Goal: Transaction & Acquisition: Subscribe to service/newsletter

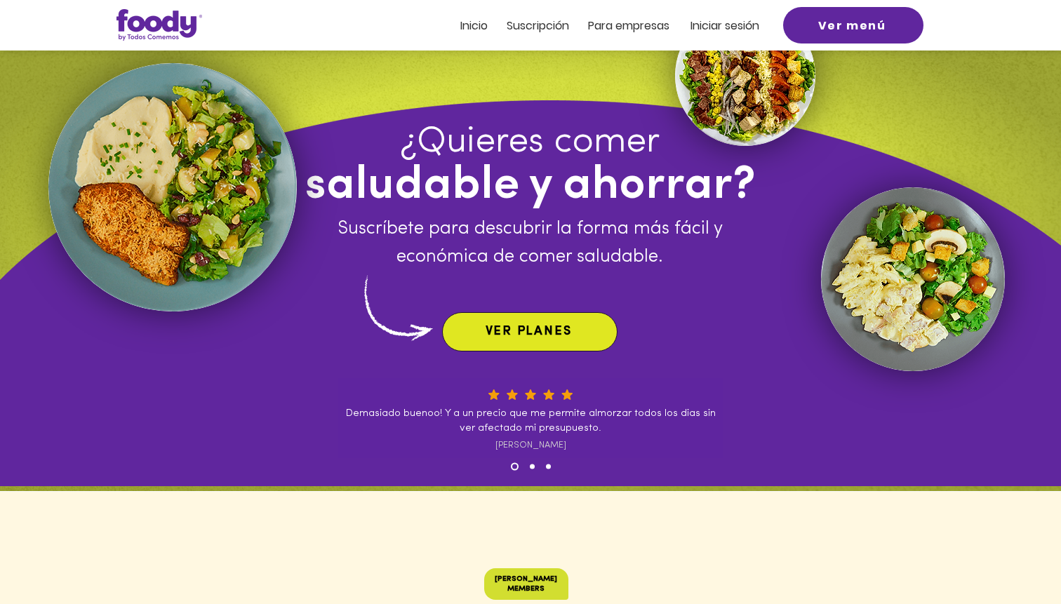
click at [548, 336] on span "VER PLANES" at bounding box center [529, 332] width 86 height 13
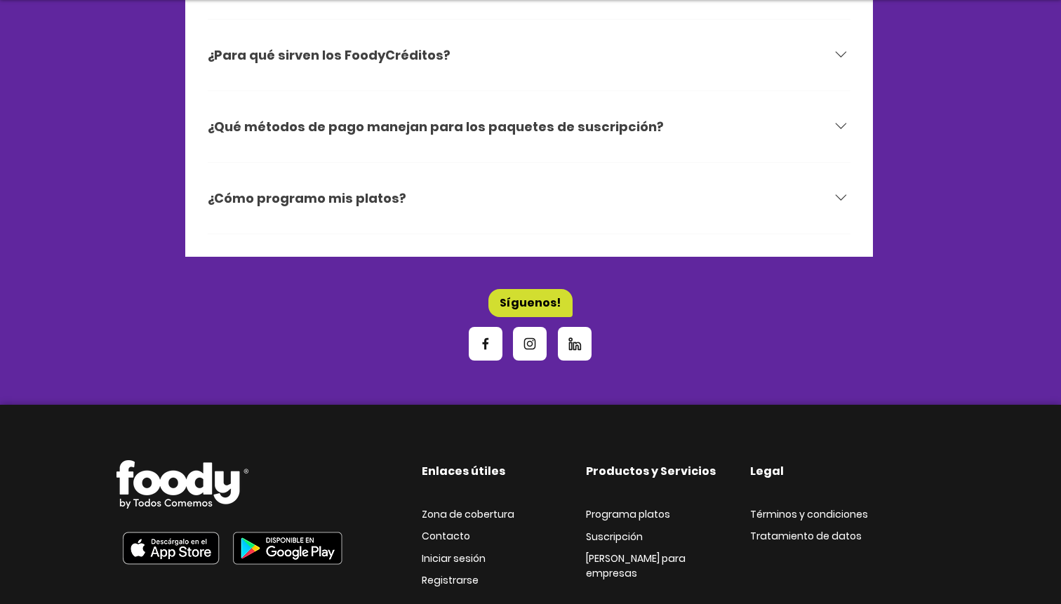
scroll to position [4600, 0]
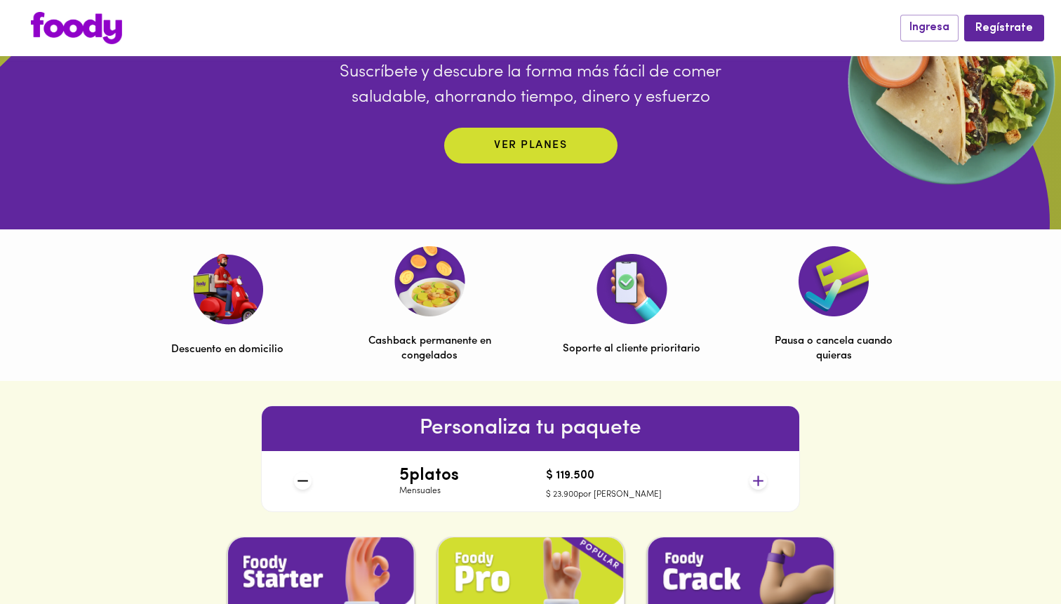
scroll to position [291, 0]
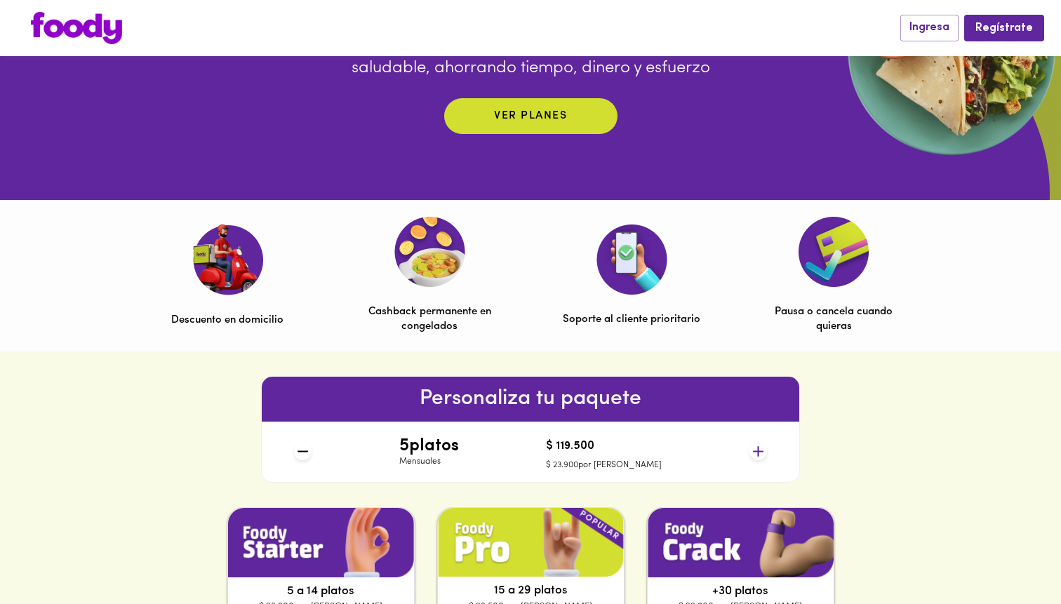
click at [495, 136] on div "¿Quieres comer saludable y ahorrar? Suscríbete y descubre la forma más fácil de…" at bounding box center [531, 193] width 1404 height 632
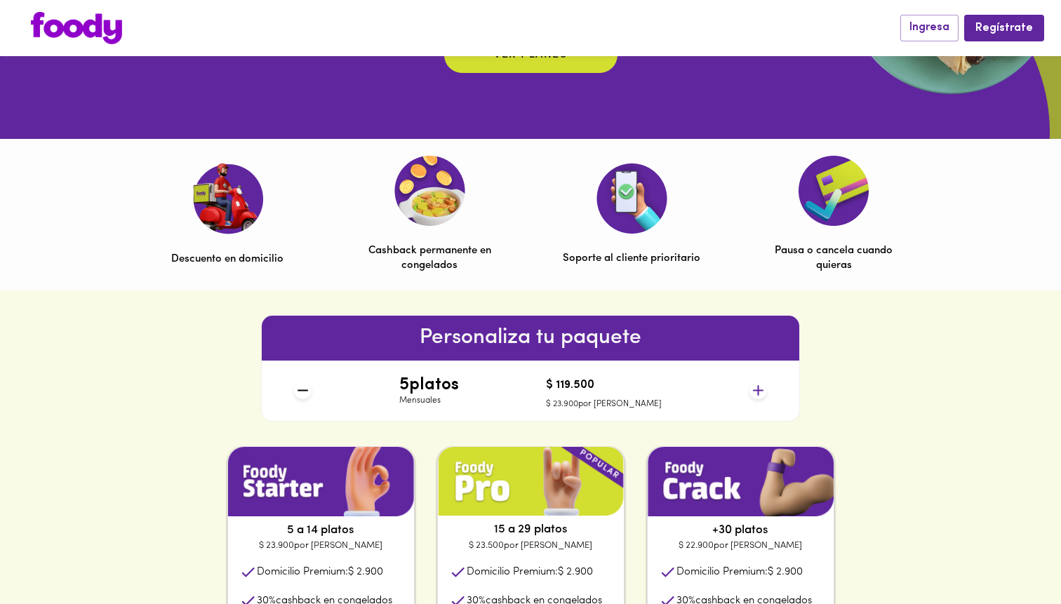
scroll to position [359, 0]
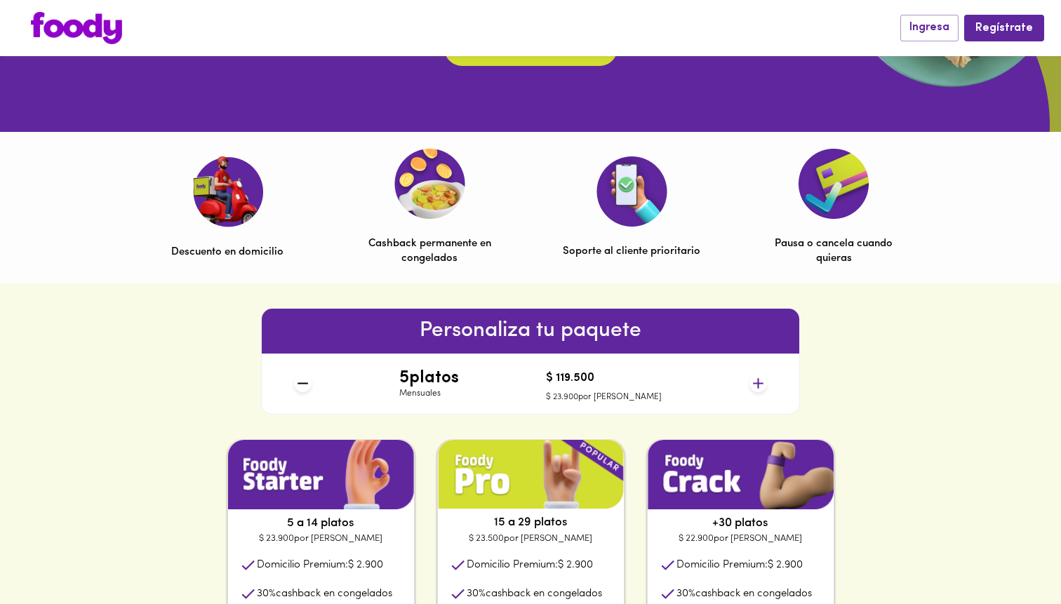
click at [436, 374] on h4 "5 platos" at bounding box center [429, 378] width 60 height 18
click at [761, 383] on icon at bounding box center [759, 384] width 18 height 18
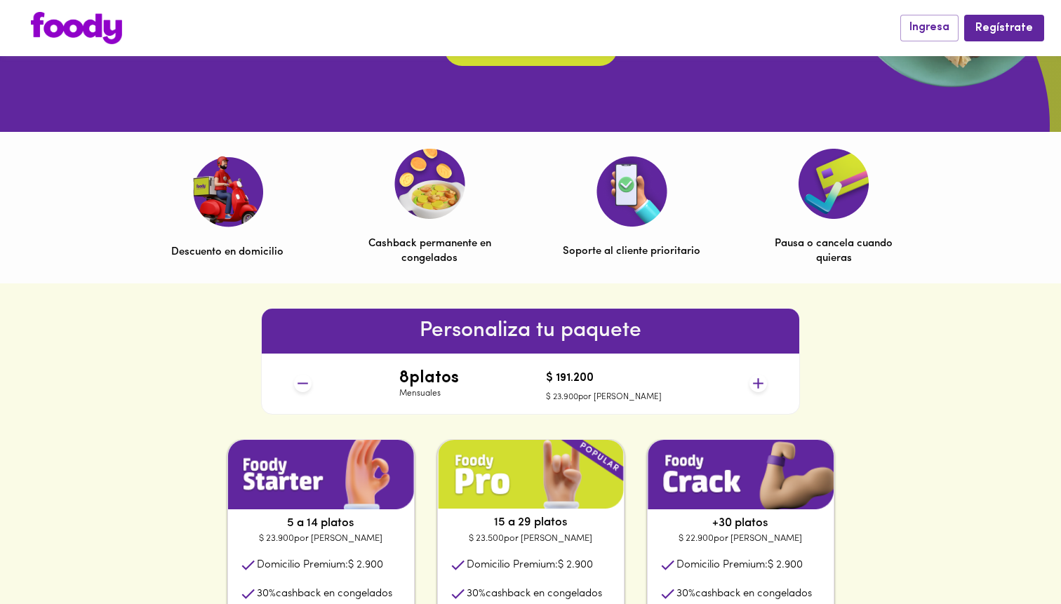
click at [761, 383] on icon at bounding box center [759, 384] width 18 height 18
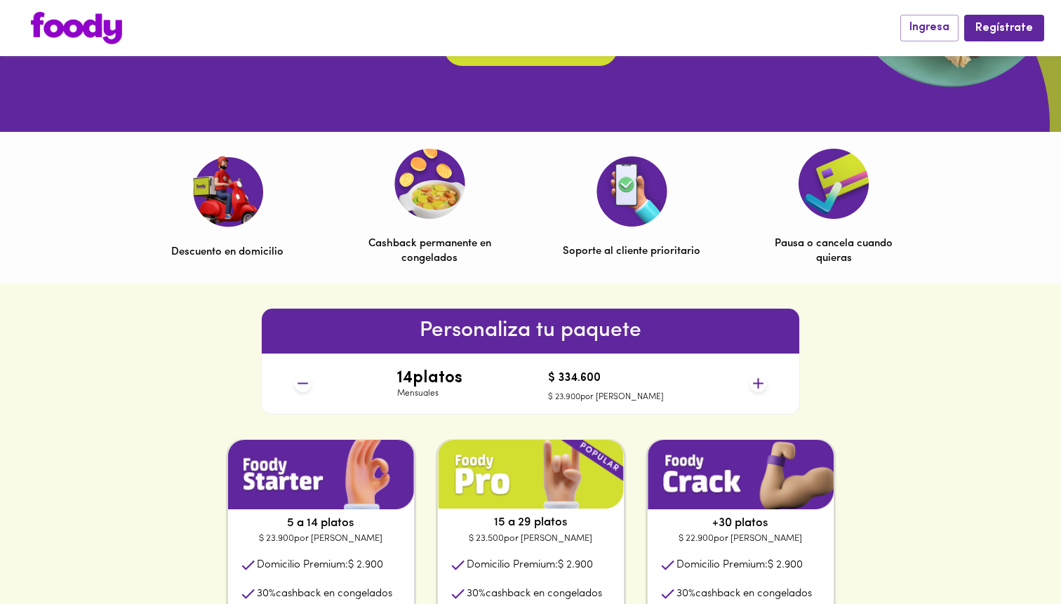
click at [761, 383] on icon at bounding box center [759, 384] width 18 height 18
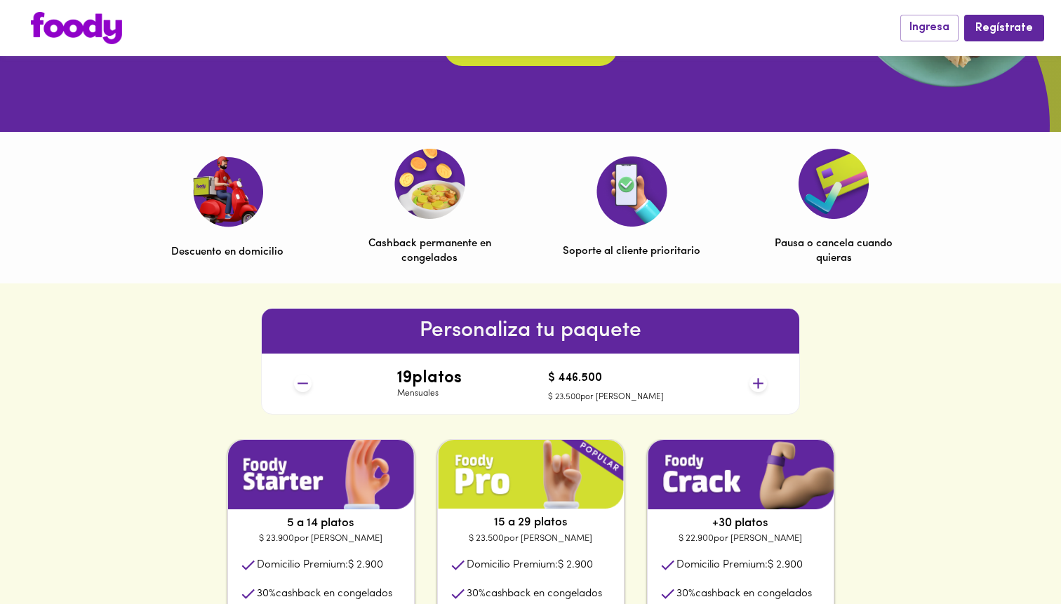
click at [761, 383] on icon at bounding box center [759, 384] width 18 height 18
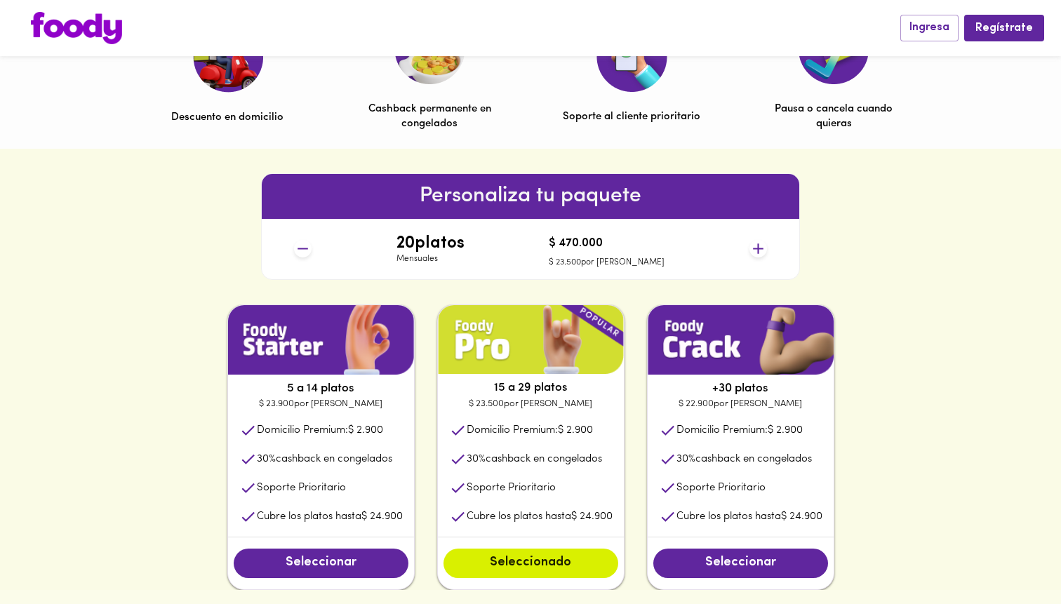
scroll to position [495, 0]
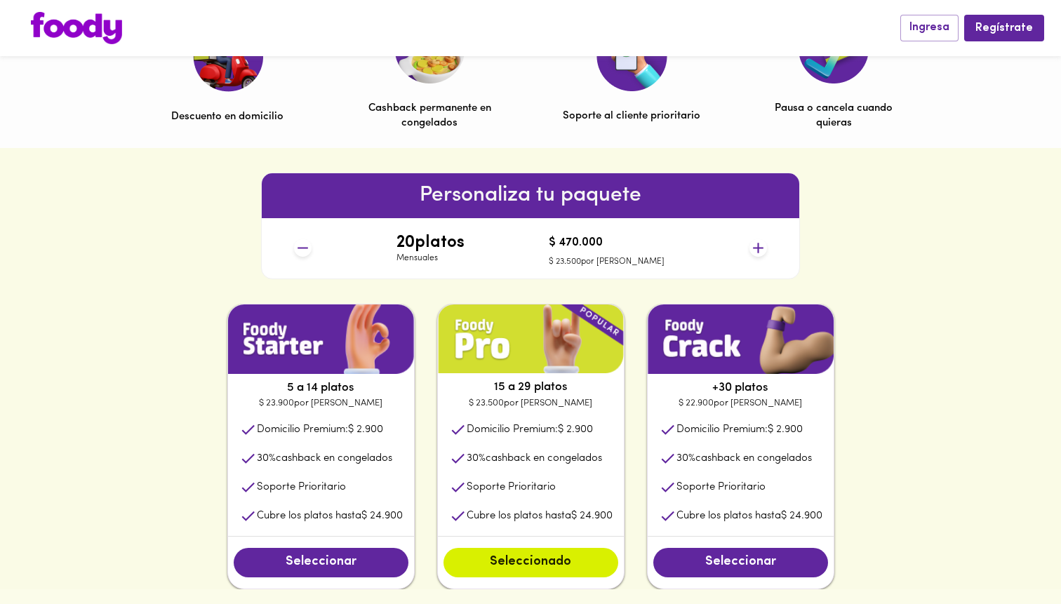
click at [750, 249] on icon at bounding box center [759, 248] width 18 height 18
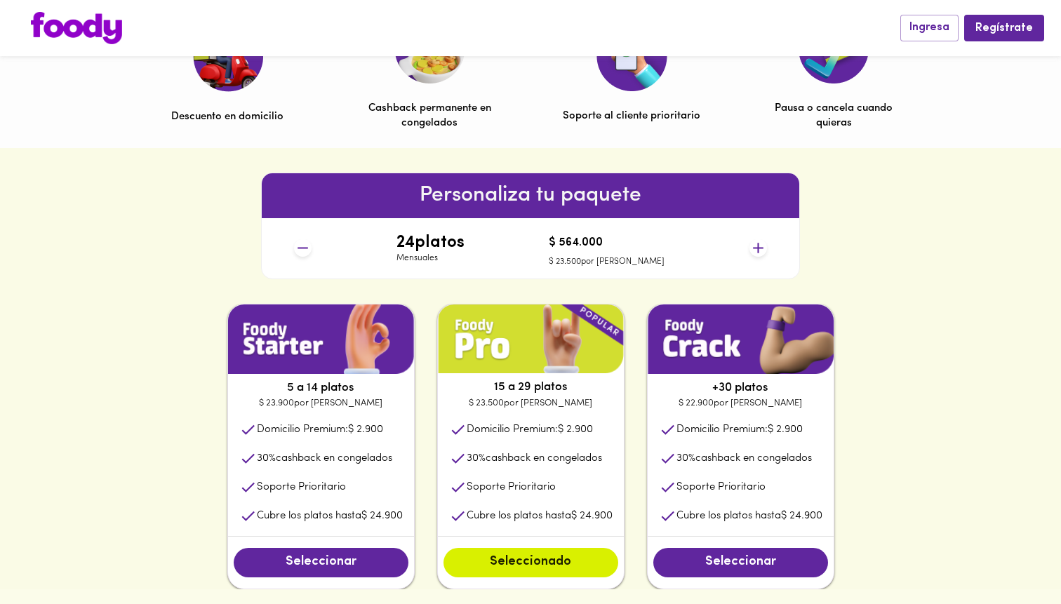
click at [750, 249] on icon at bounding box center [759, 248] width 18 height 18
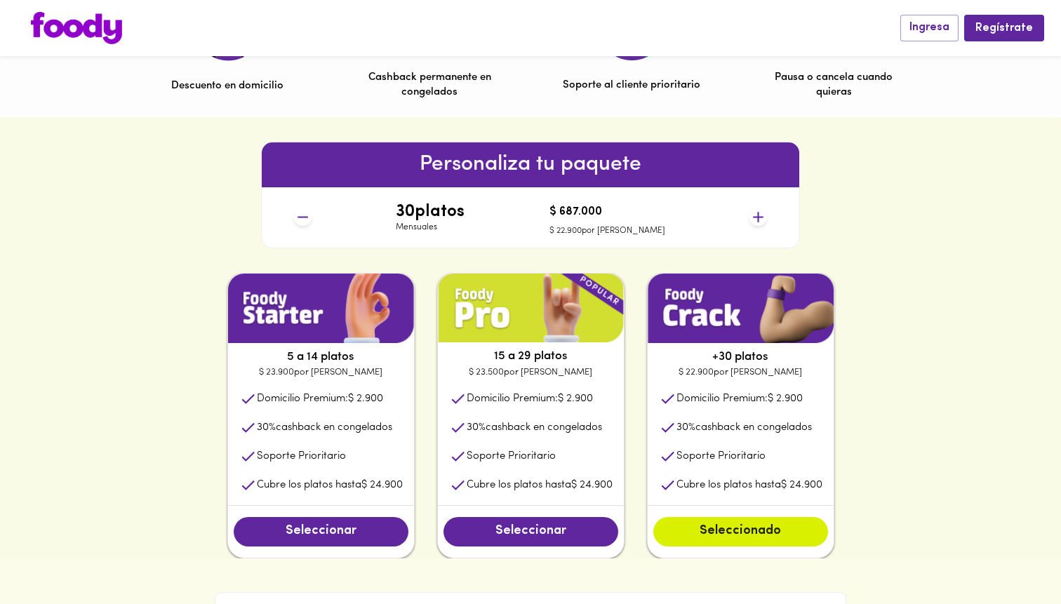
scroll to position [531, 0]
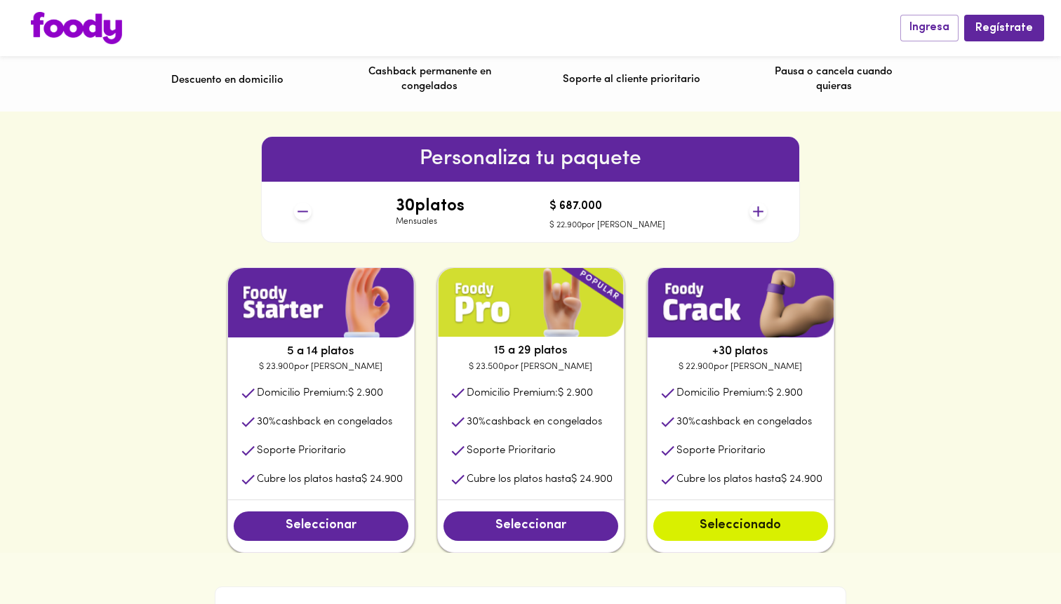
click at [306, 214] on icon at bounding box center [303, 212] width 18 height 18
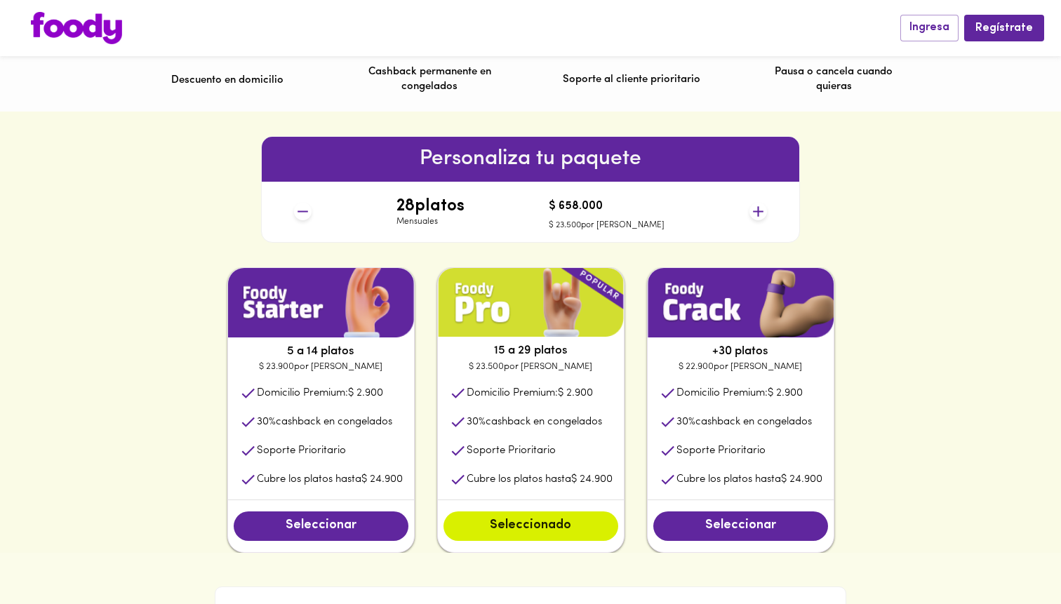
click at [306, 214] on icon at bounding box center [303, 212] width 18 height 18
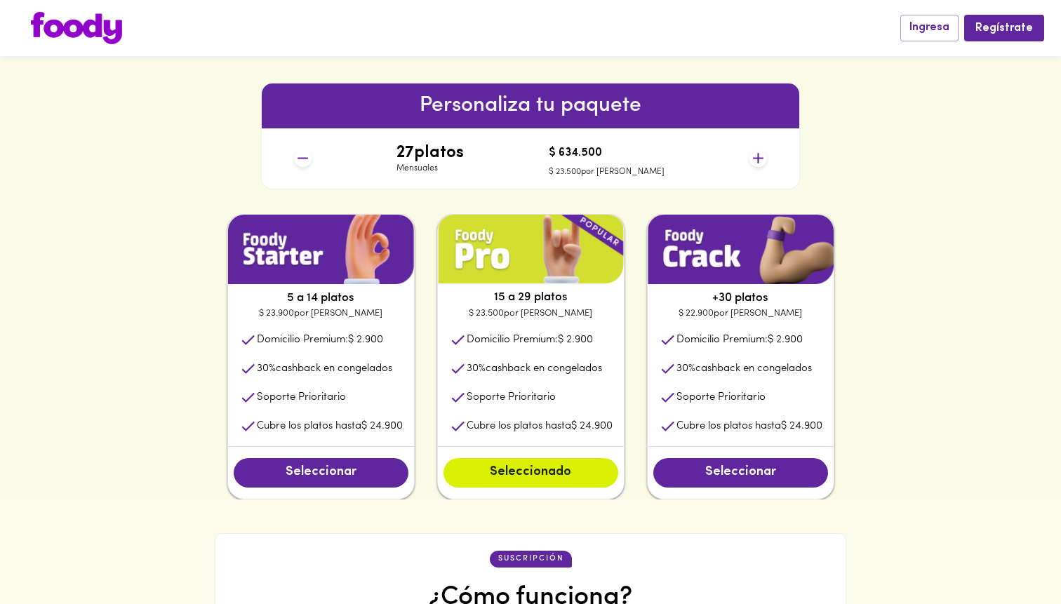
scroll to position [612, 0]
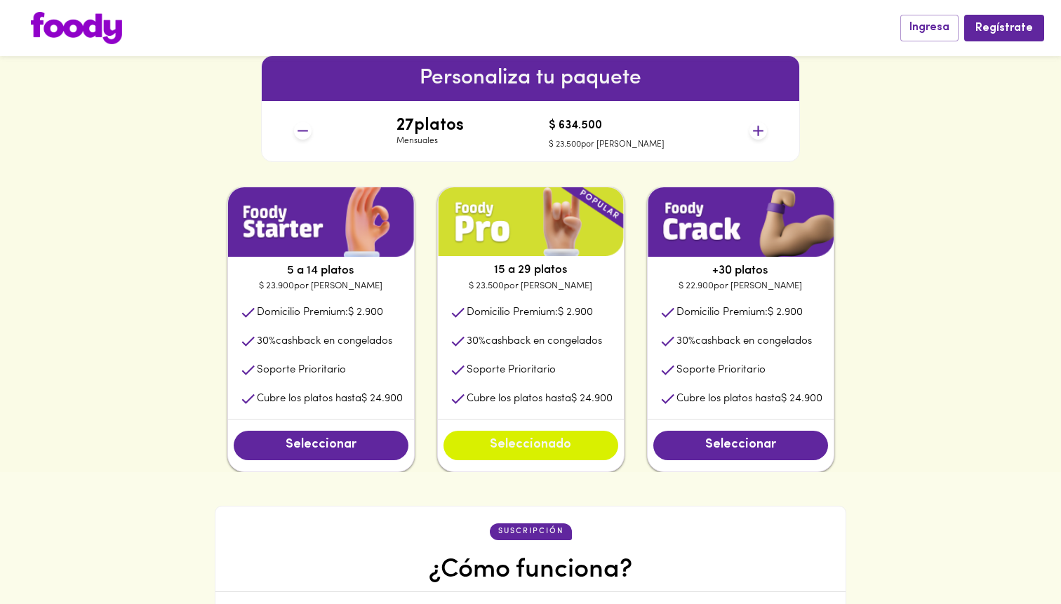
click at [540, 458] on button "Seleccionado" at bounding box center [531, 445] width 175 height 29
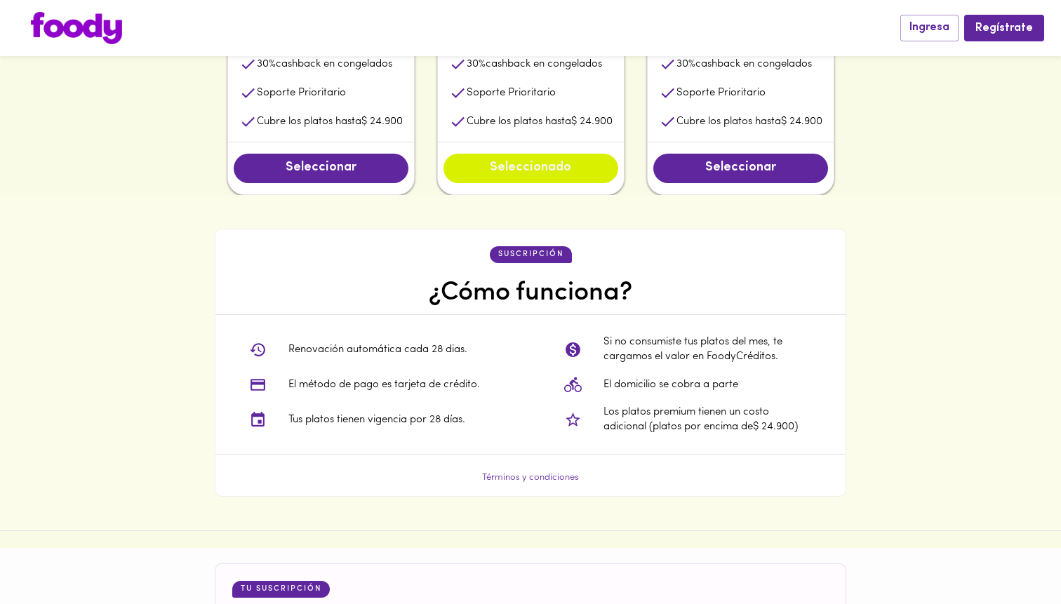
scroll to position [907, 0]
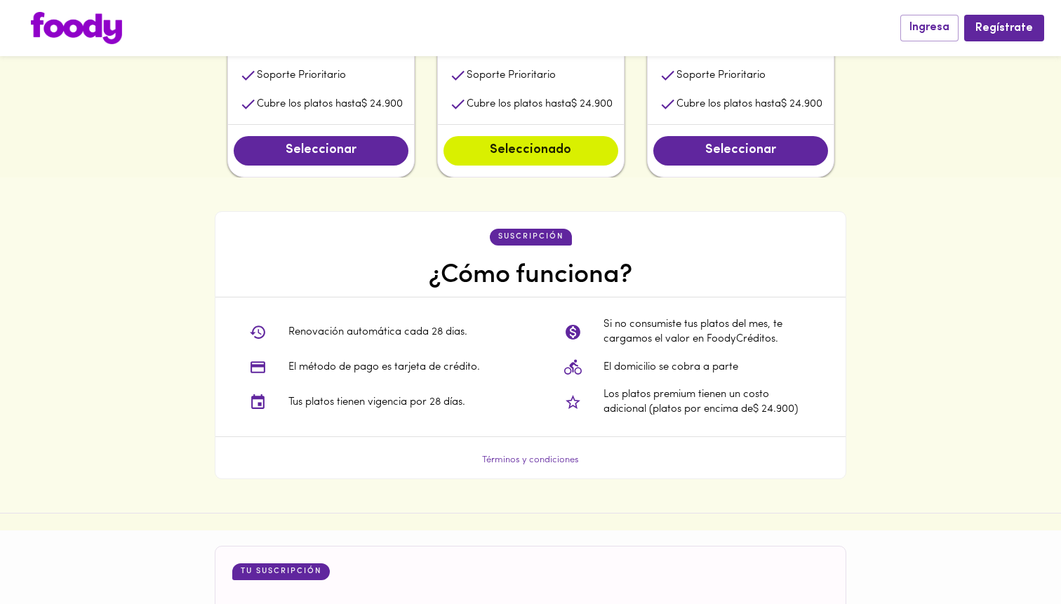
click at [440, 370] on p "El método de pago es tarjeta de crédito." at bounding box center [384, 367] width 192 height 15
click at [440, 403] on p "Tus platos tienen vigencia por 28 días." at bounding box center [376, 402] width 177 height 15
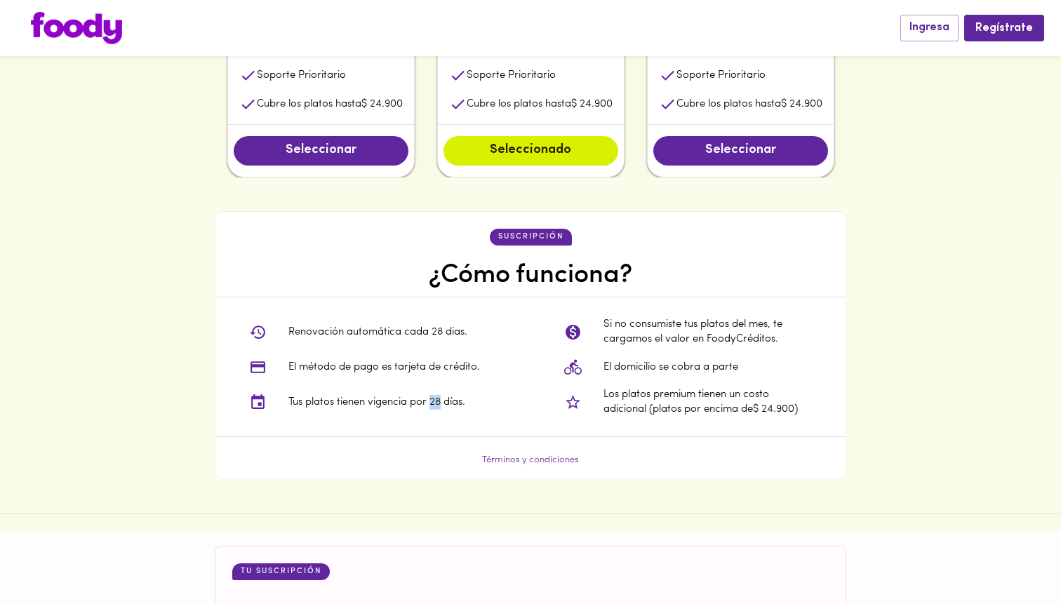
click at [440, 403] on p "Tus platos tienen vigencia por 28 días." at bounding box center [376, 402] width 177 height 15
click at [639, 321] on p "Si no consumiste tus platos del mes, te cargamos el valor en FoodyCréditos." at bounding box center [708, 332] width 208 height 30
click at [666, 323] on p "Si no consumiste tus platos del mes, te cargamos el valor en FoodyCréditos." at bounding box center [708, 332] width 208 height 30
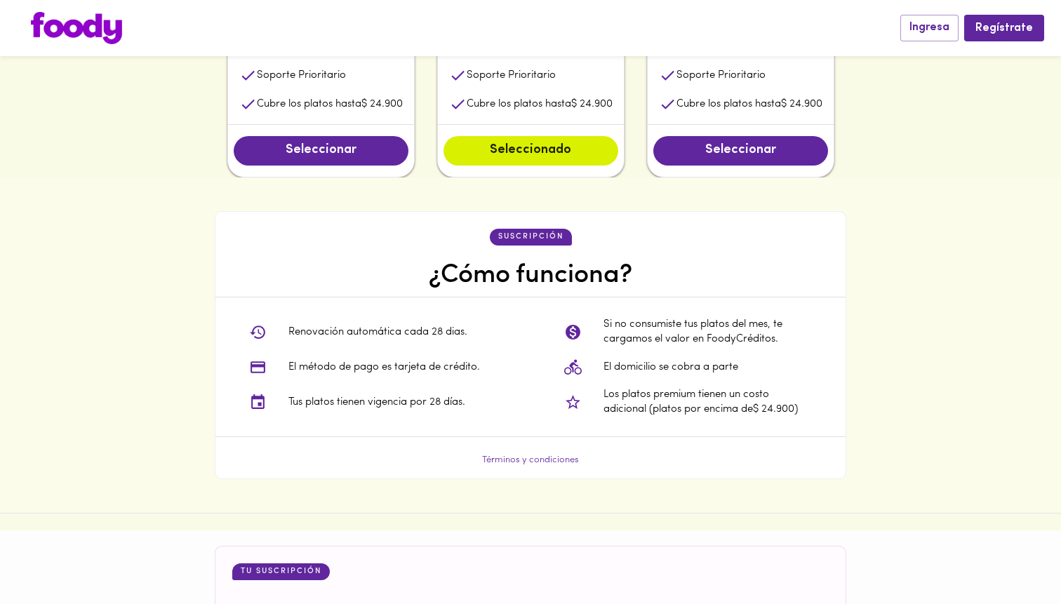
click at [666, 323] on p "Si no consumiste tus platos del mes, te cargamos el valor en FoodyCréditos." at bounding box center [708, 332] width 208 height 30
click at [652, 367] on p "El domicilio se cobra a parte" at bounding box center [671, 367] width 135 height 15
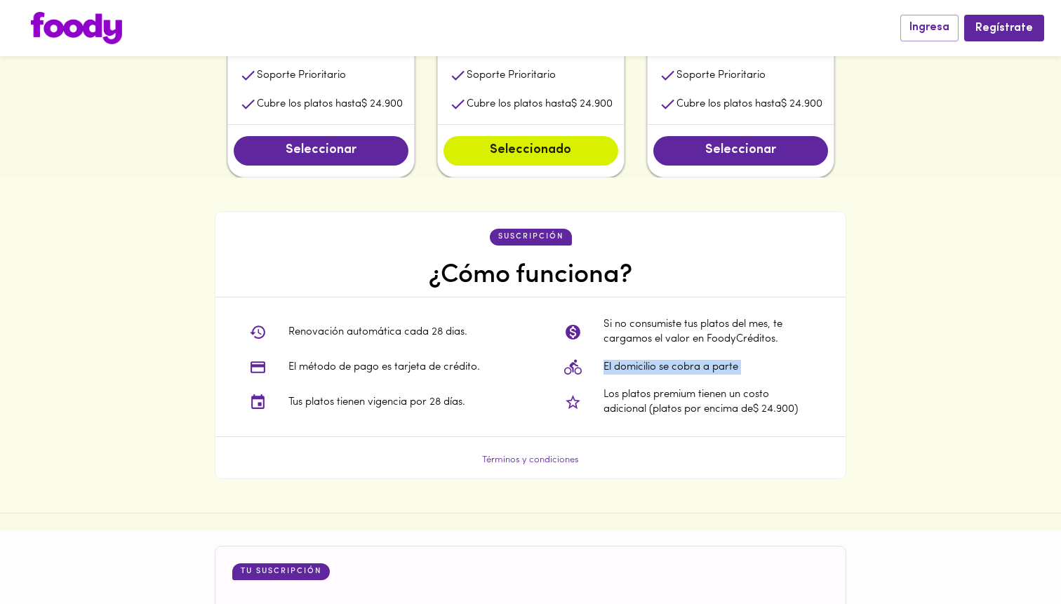
click at [645, 401] on p "Los platos premium tienen un costo adicional (platos por encima de $ 24.900 )" at bounding box center [708, 402] width 208 height 30
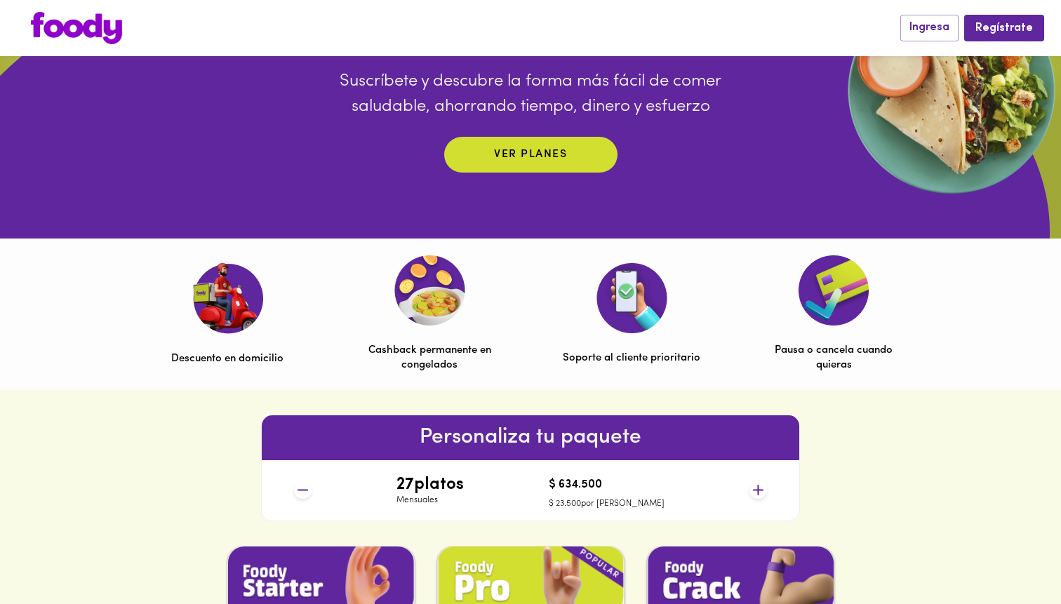
scroll to position [0, 0]
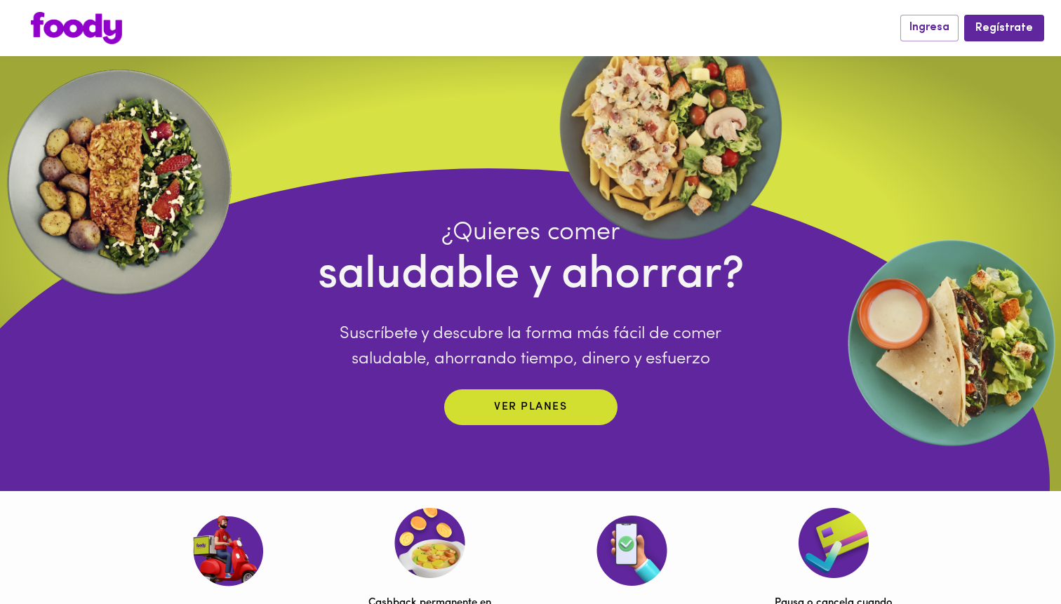
click at [100, 41] on img at bounding box center [76, 28] width 91 height 32
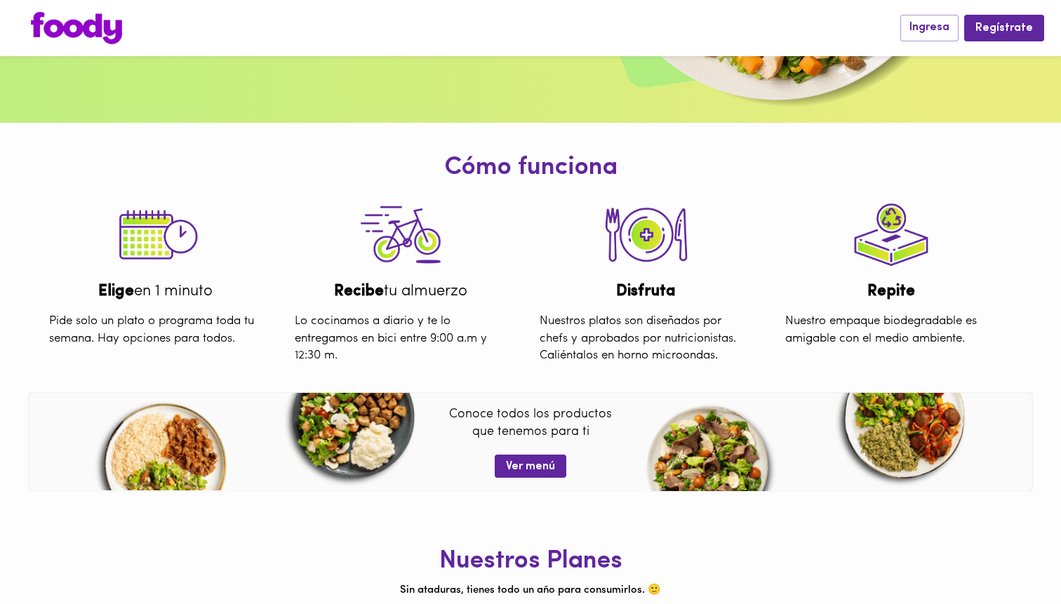
scroll to position [460, 0]
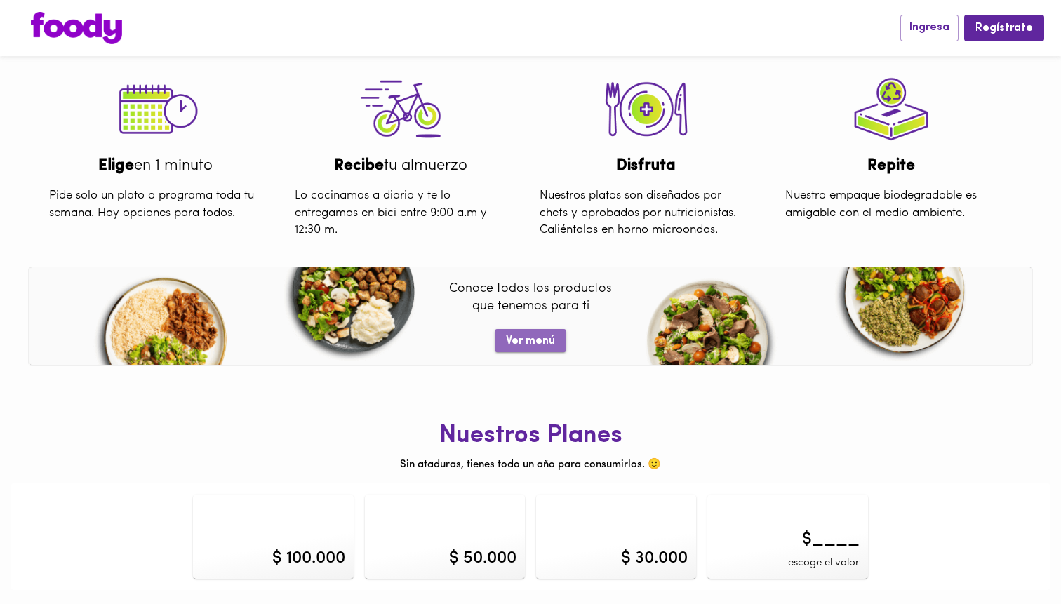
click at [534, 340] on span "Ver menú" at bounding box center [530, 341] width 49 height 13
